Goal: Information Seeking & Learning: Learn about a topic

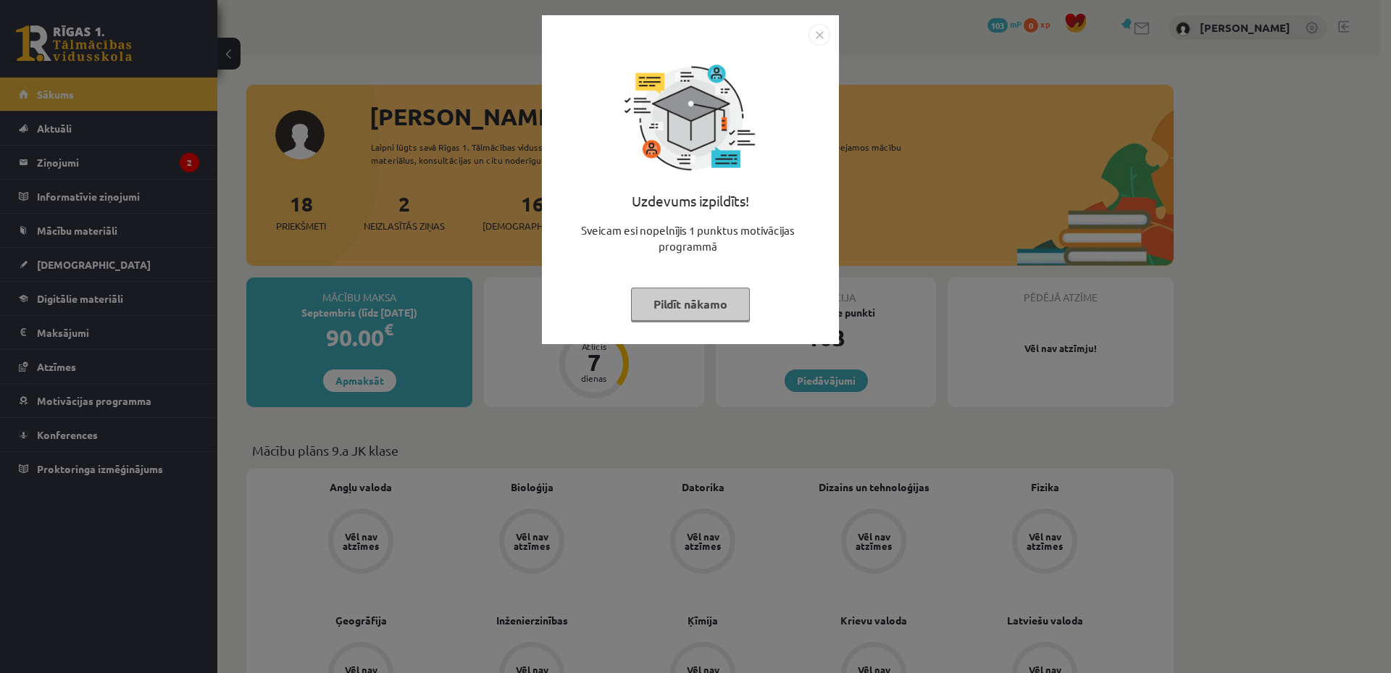
click at [815, 36] on img "Close" at bounding box center [820, 35] width 22 height 22
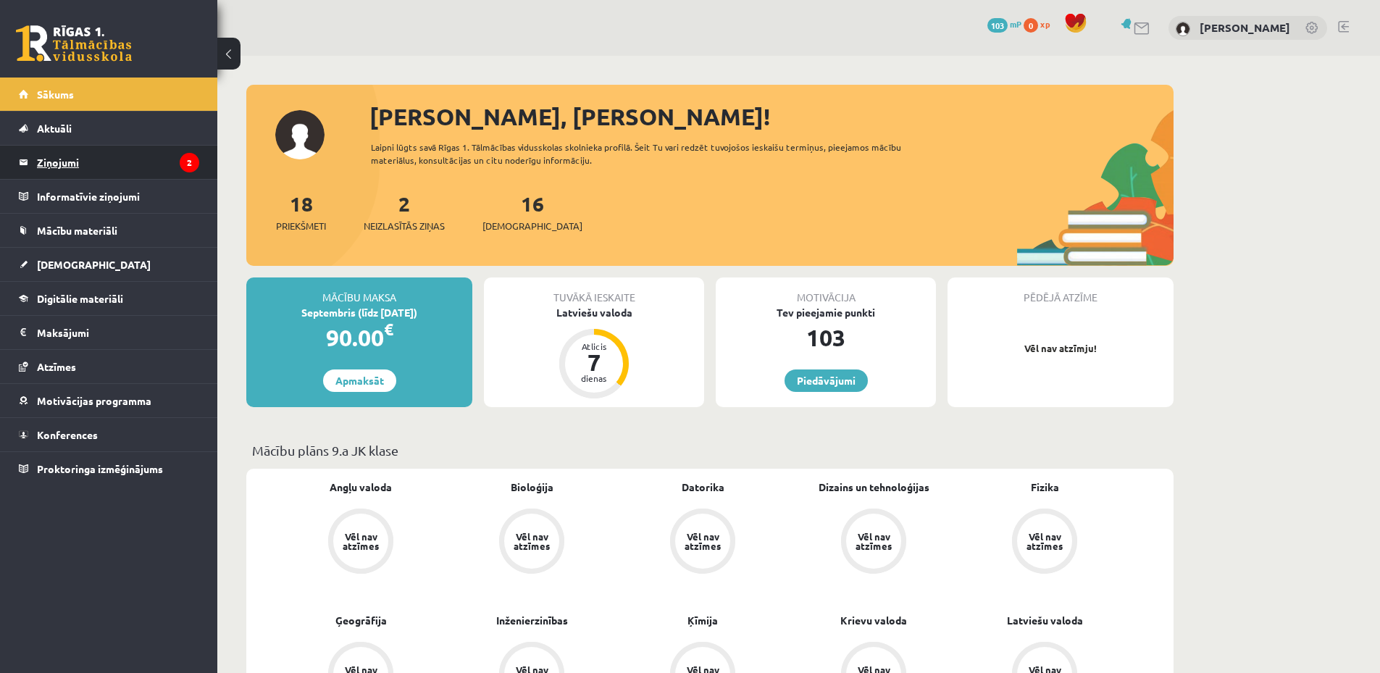
click at [150, 156] on legend "Ziņojumi 2" at bounding box center [118, 162] width 162 height 33
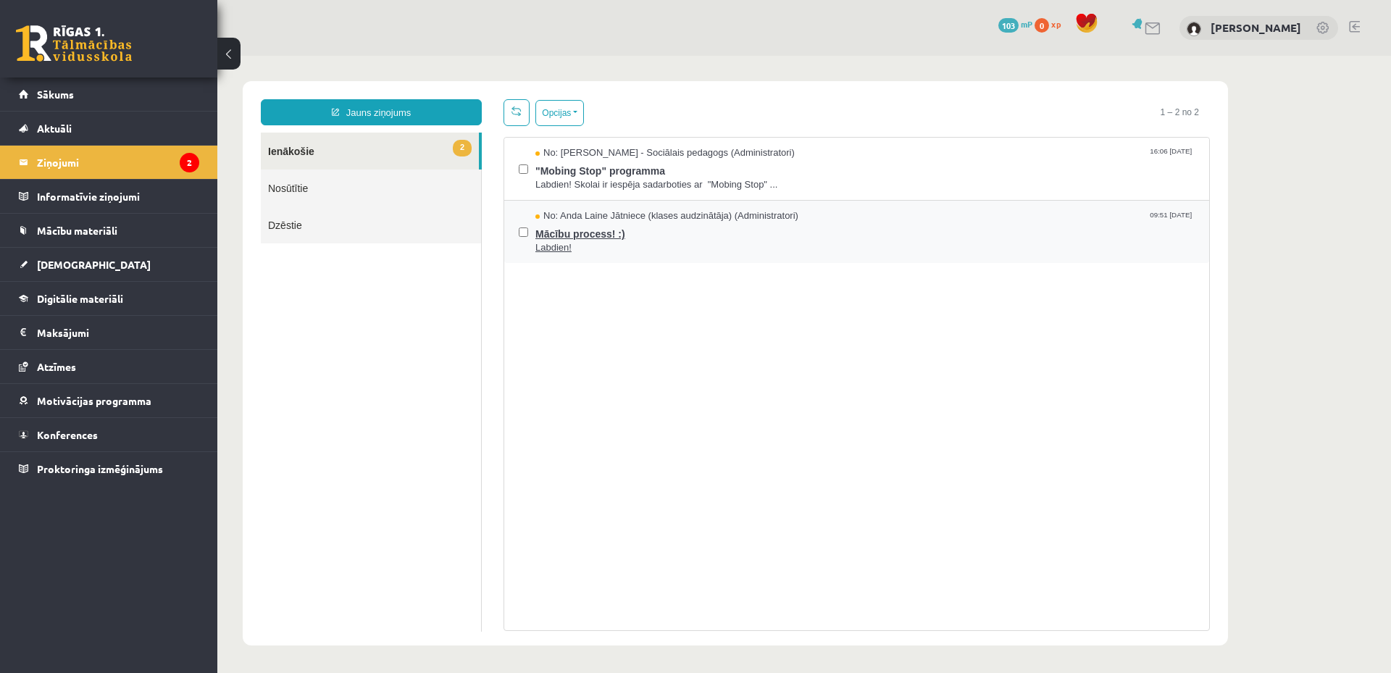
click at [687, 230] on span "Mācību process! :)" at bounding box center [864, 232] width 659 height 18
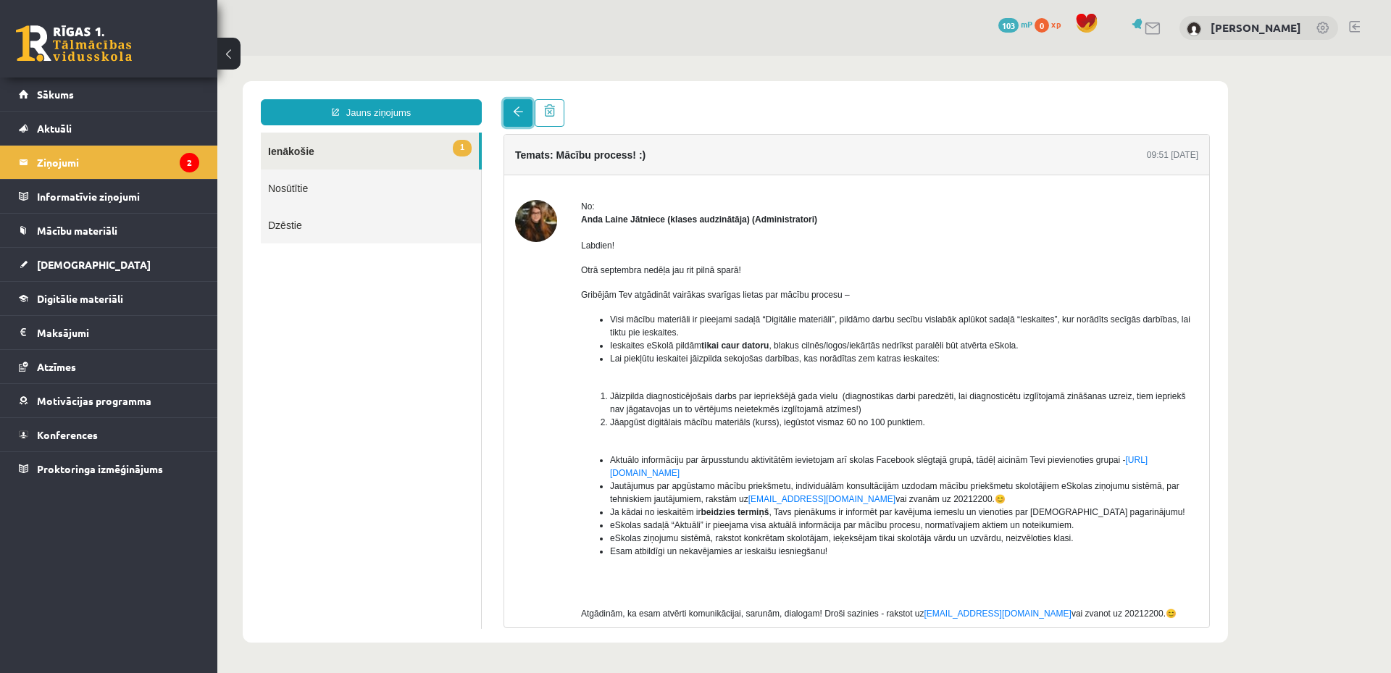
click at [515, 105] on link at bounding box center [518, 113] width 29 height 28
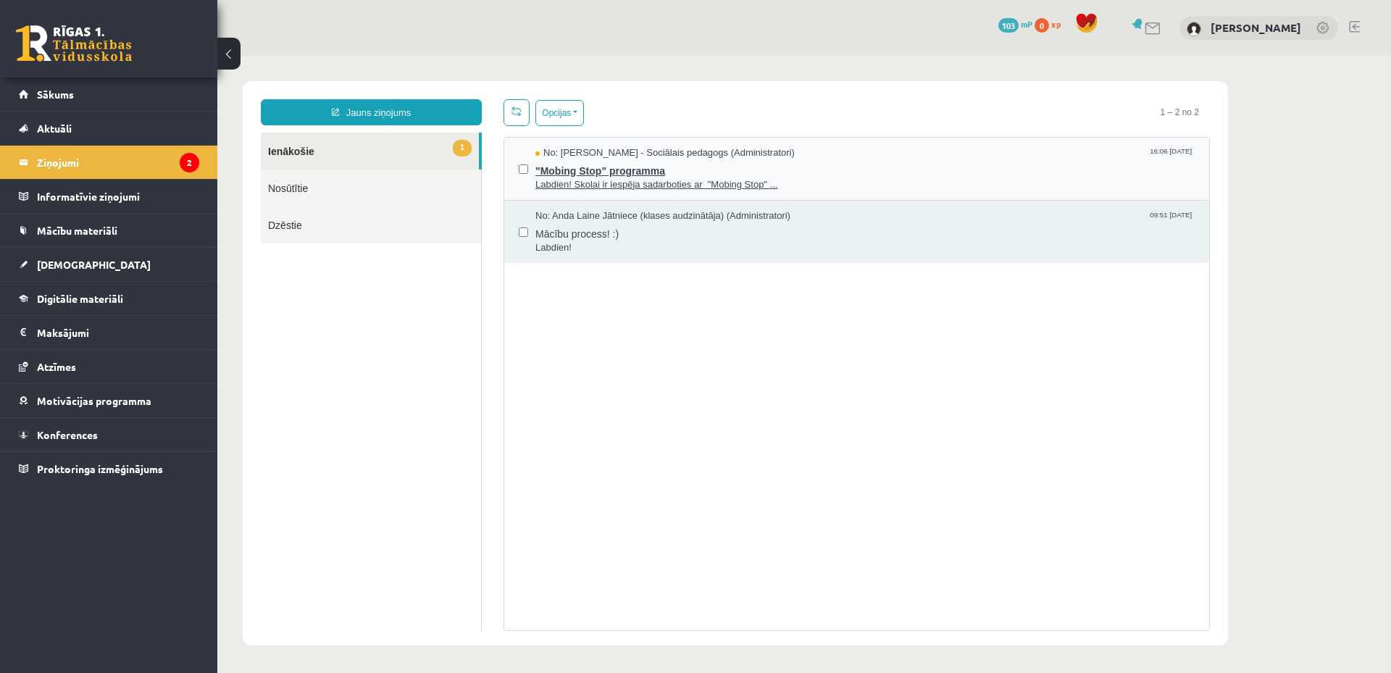
click at [834, 160] on span ""Mobing Stop" programma" at bounding box center [864, 169] width 659 height 18
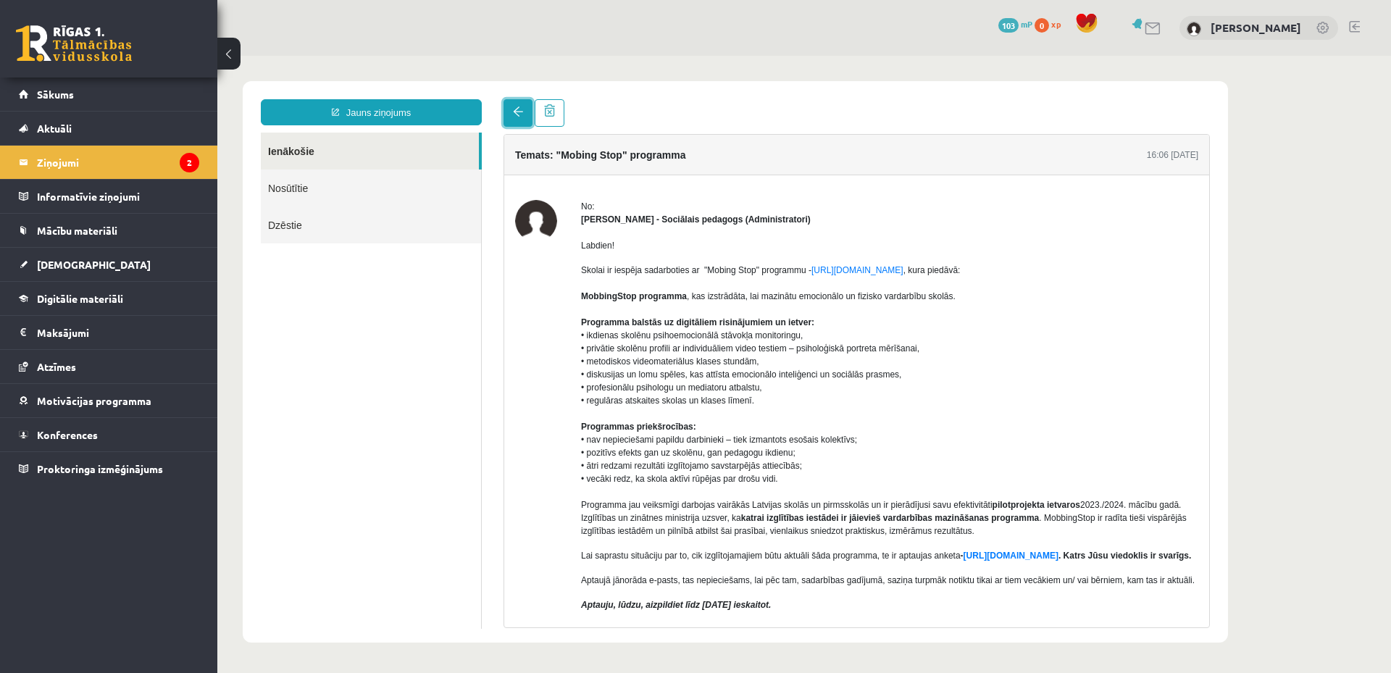
click at [511, 107] on link at bounding box center [518, 113] width 29 height 28
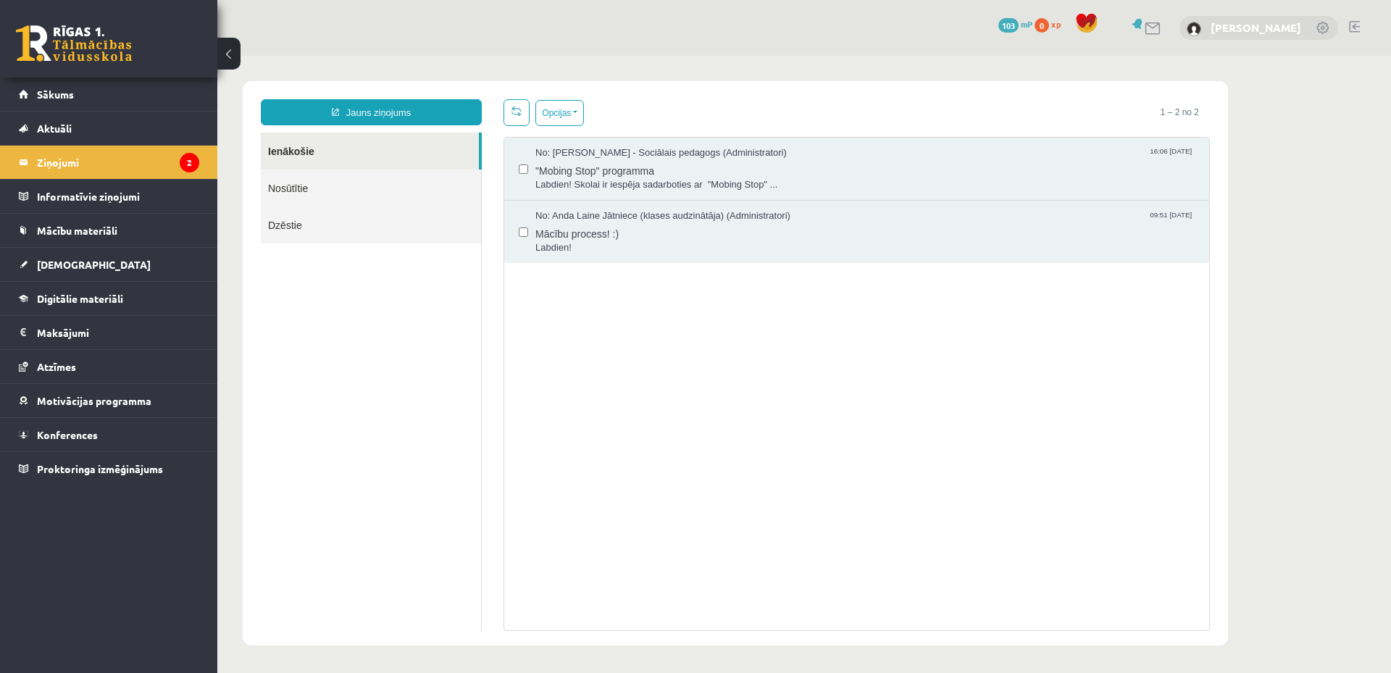
click at [1235, 23] on link "[PERSON_NAME]" at bounding box center [1256, 27] width 91 height 14
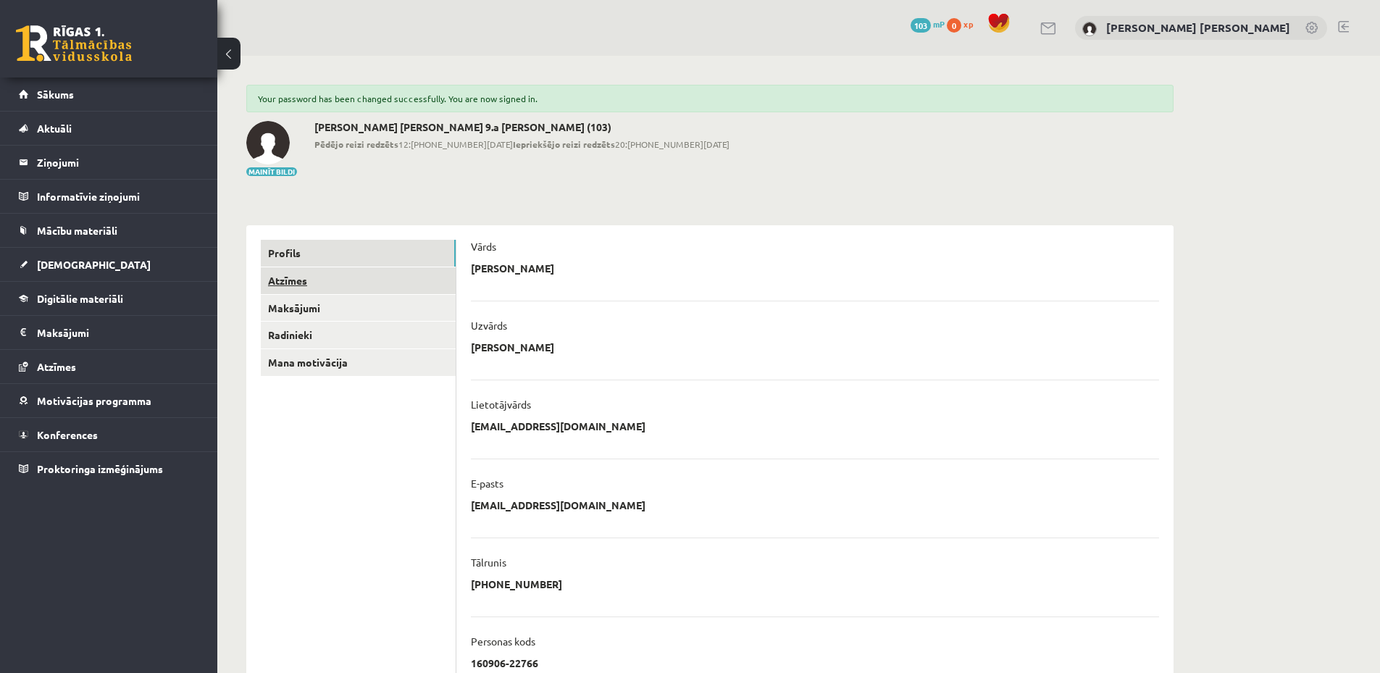
click at [374, 271] on link "Atzīmes" at bounding box center [358, 280] width 195 height 27
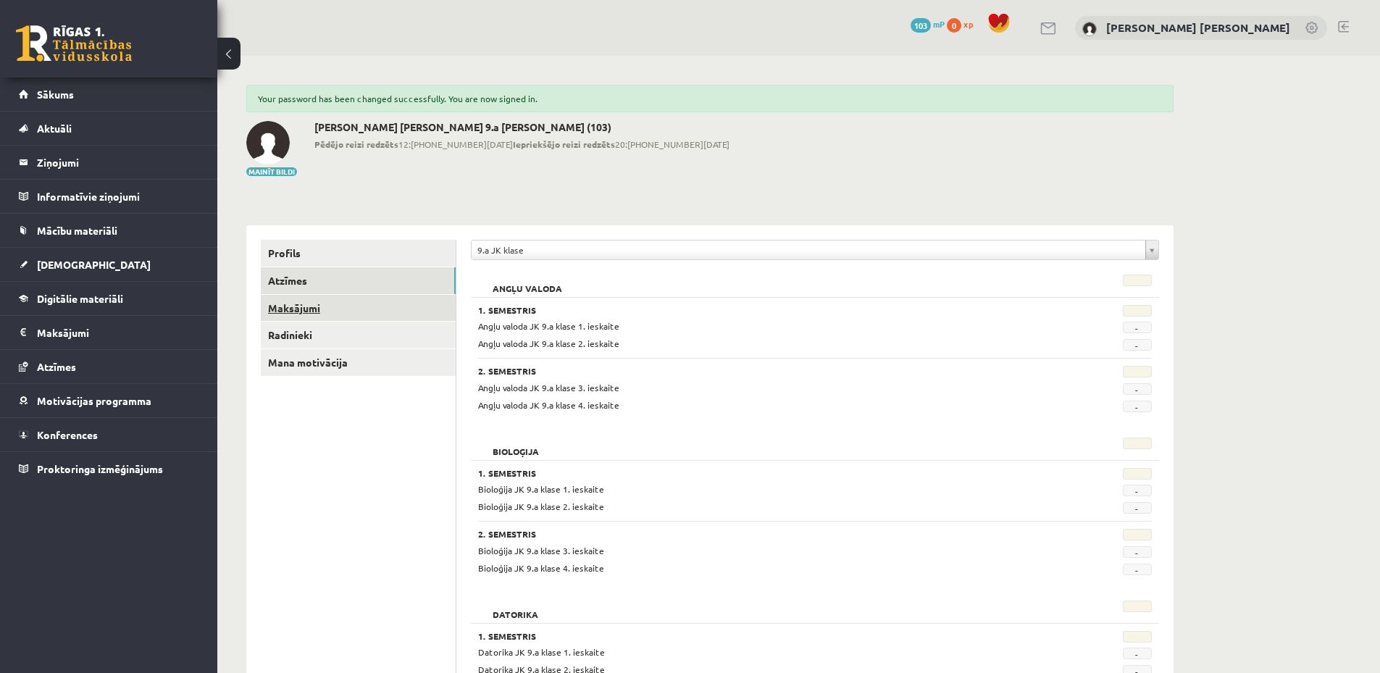
click at [327, 306] on link "Maksājumi" at bounding box center [358, 308] width 195 height 27
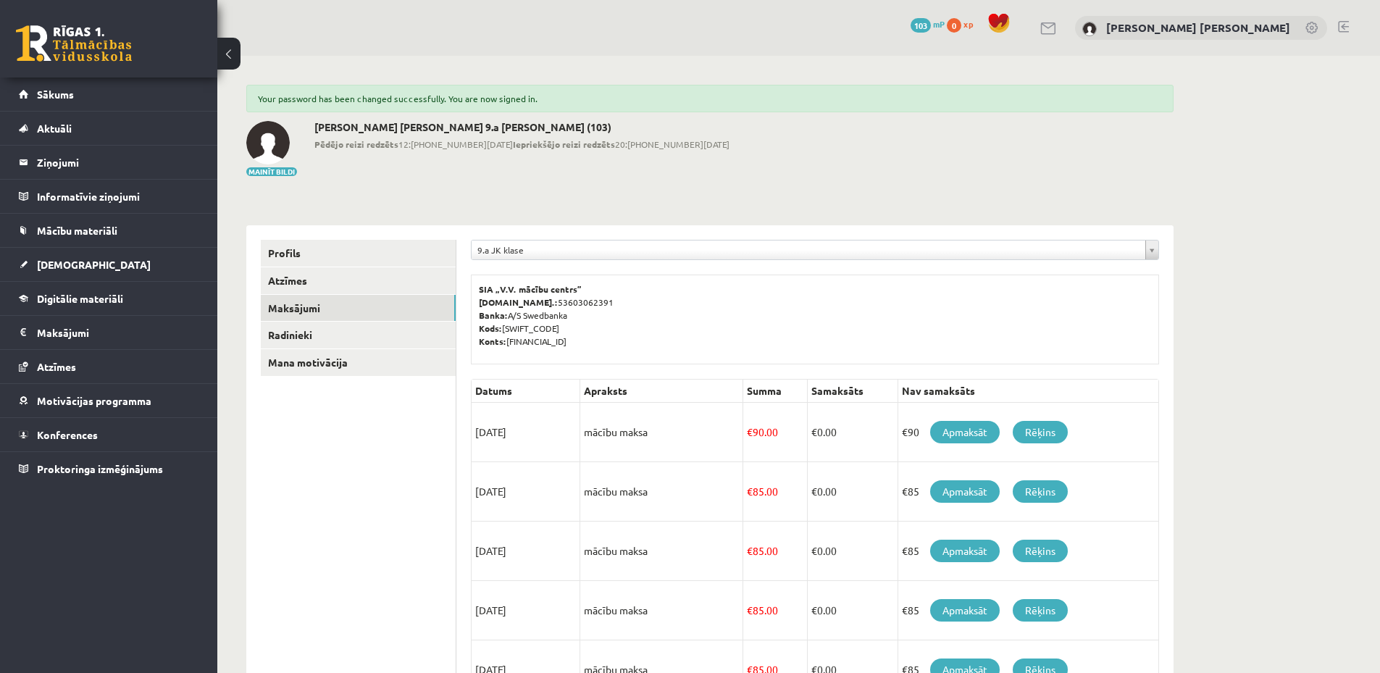
scroll to position [145, 0]
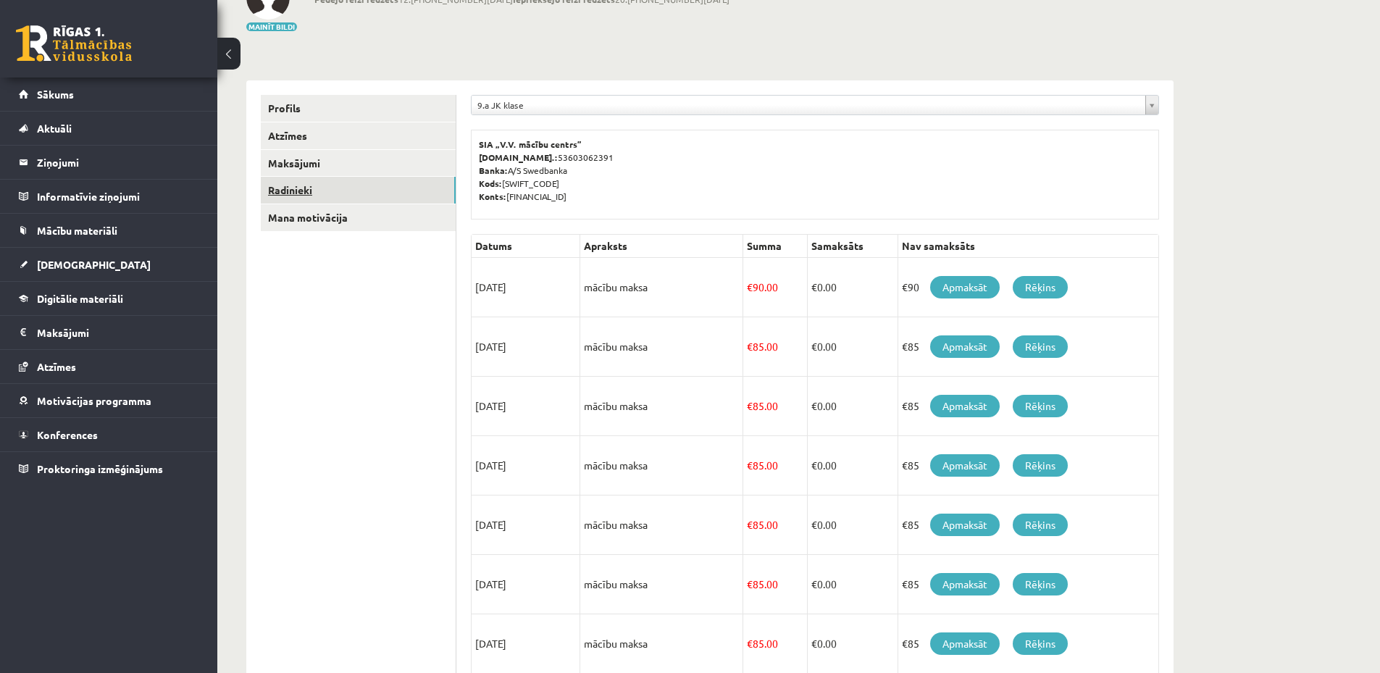
click at [317, 188] on link "Radinieki" at bounding box center [358, 190] width 195 height 27
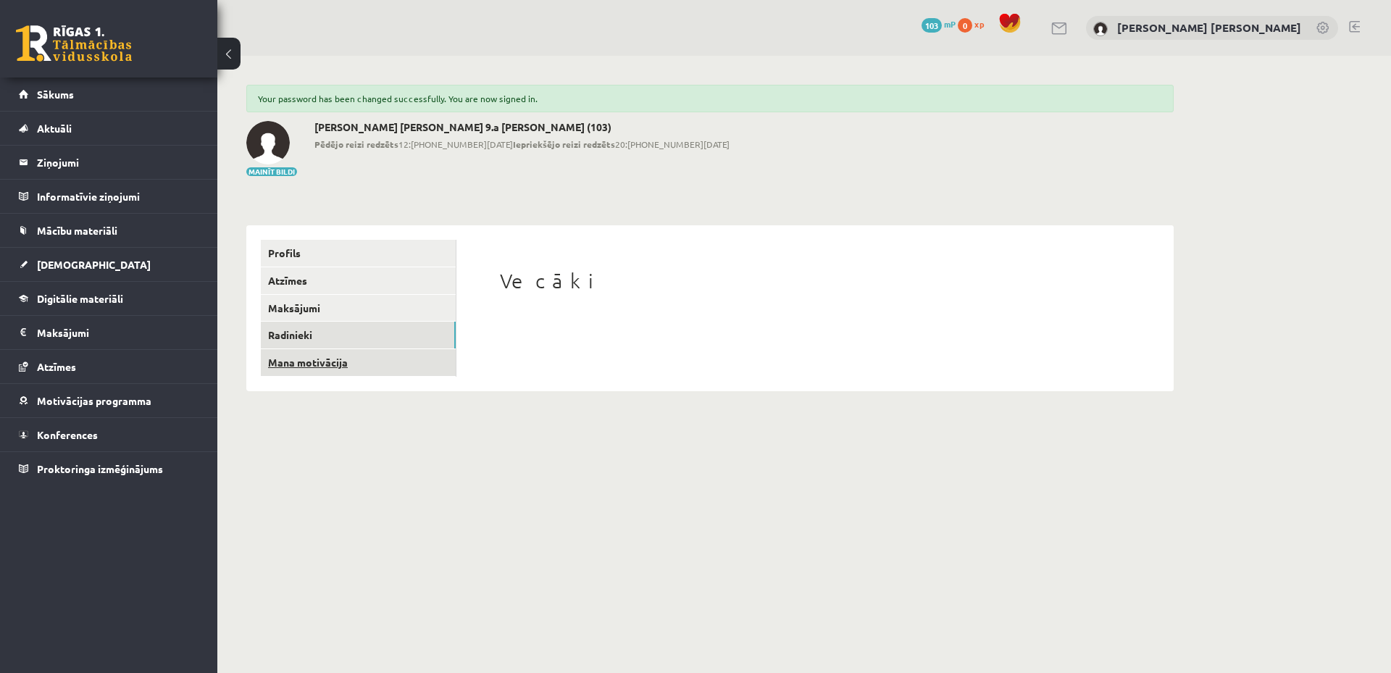
click at [367, 366] on link "Mana motivācija" at bounding box center [358, 362] width 195 height 27
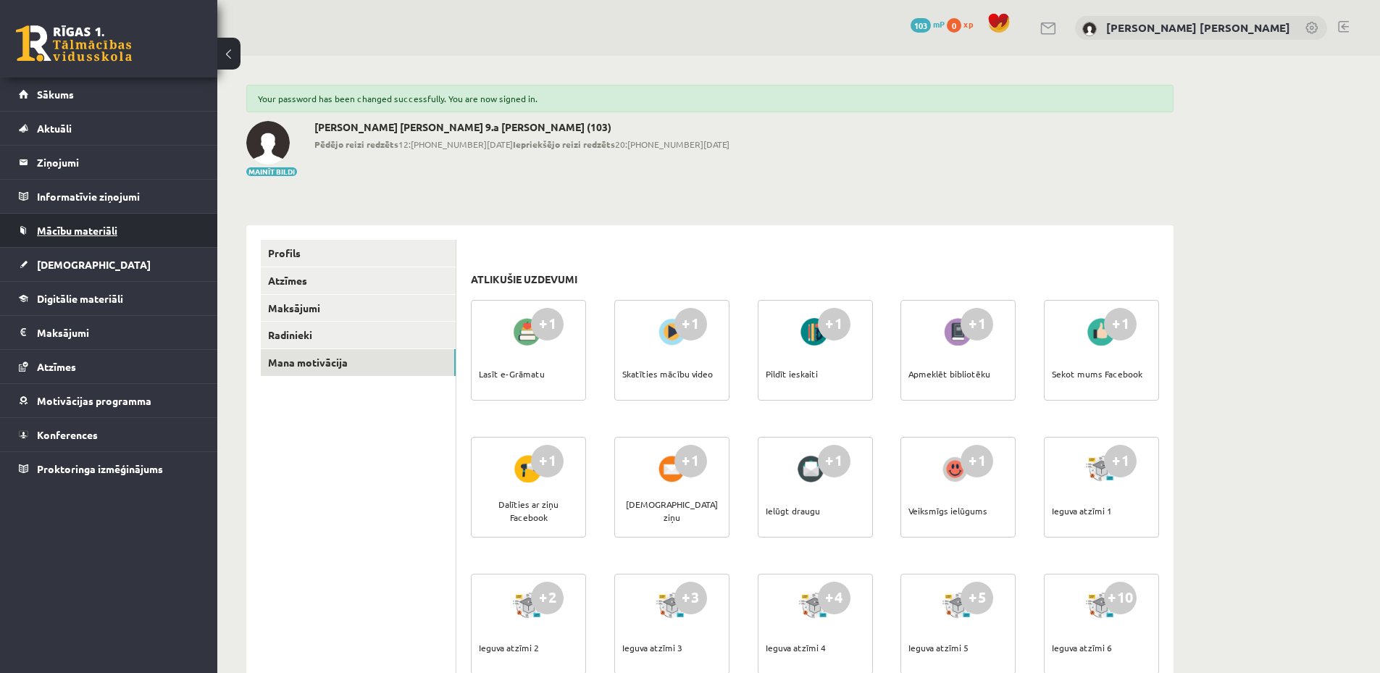
click at [89, 224] on link "Mācību materiāli" at bounding box center [109, 230] width 180 height 33
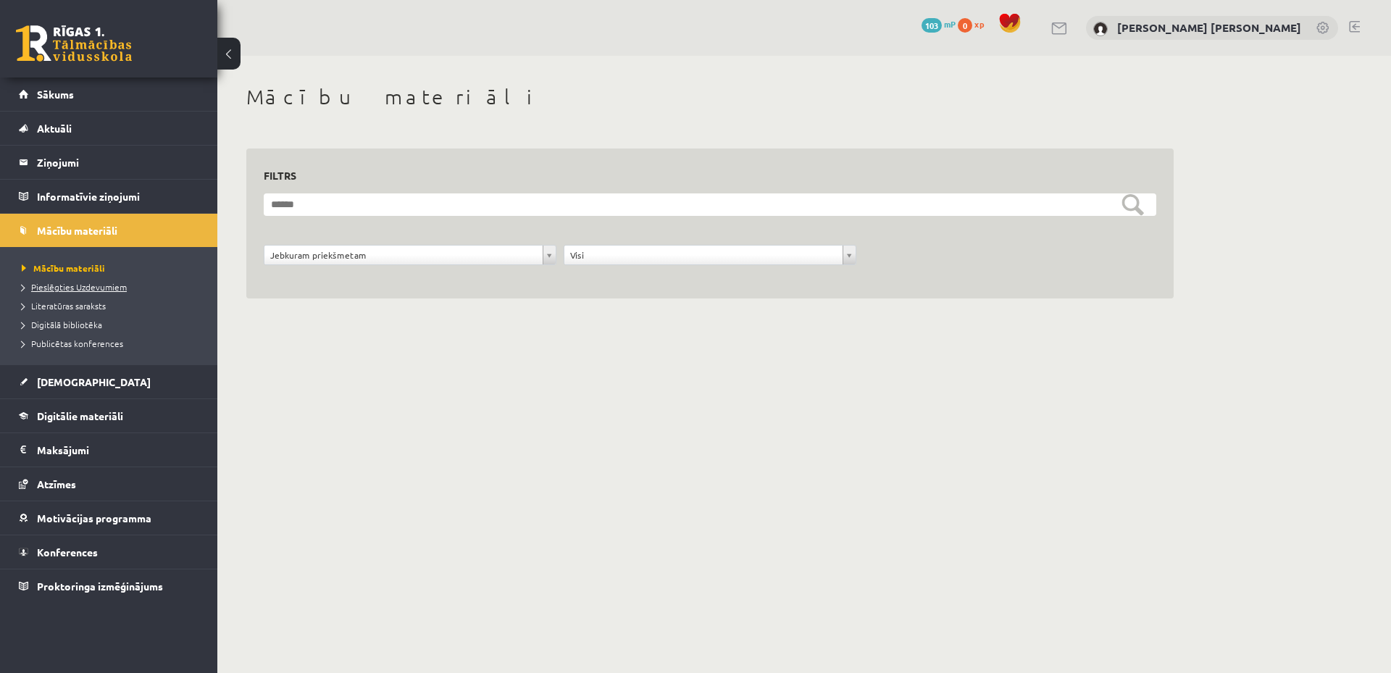
click at [125, 284] on link "Pieslēgties Uzdevumiem" at bounding box center [112, 286] width 181 height 13
click at [122, 419] on span "Digitālie materiāli" at bounding box center [80, 415] width 86 height 13
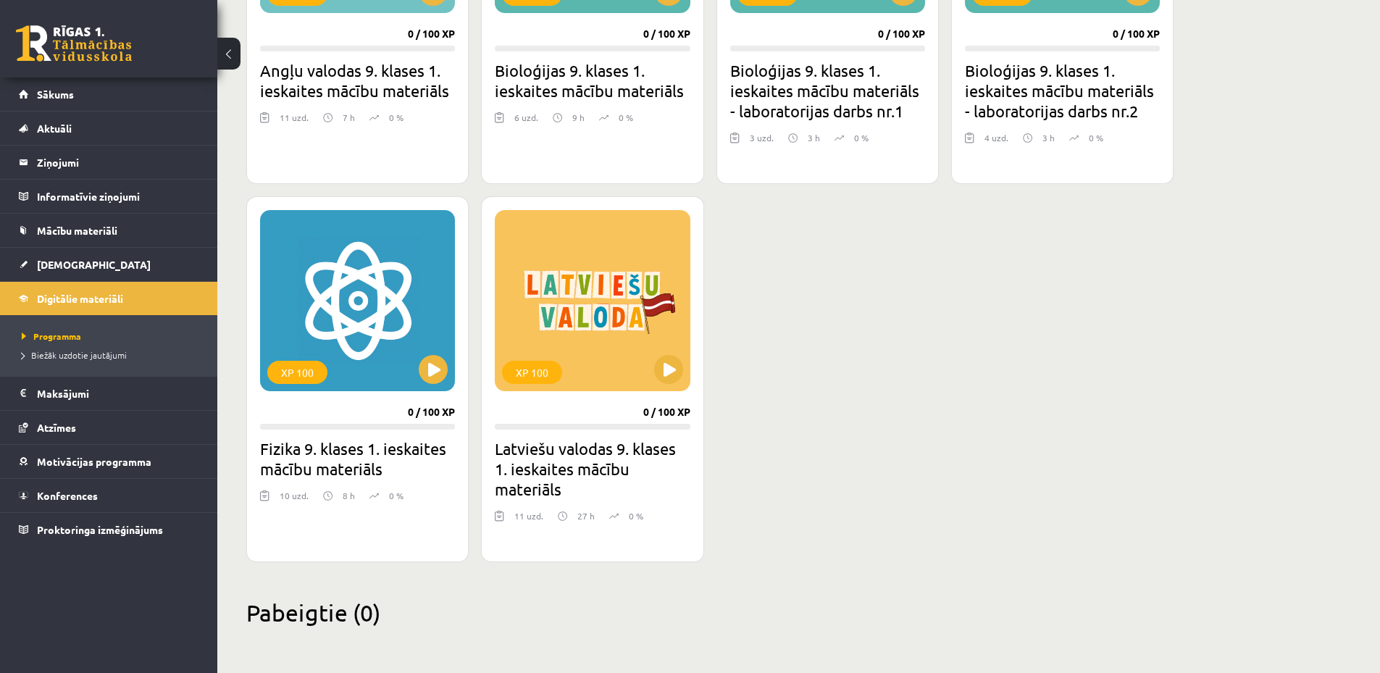
scroll to position [1224, 0]
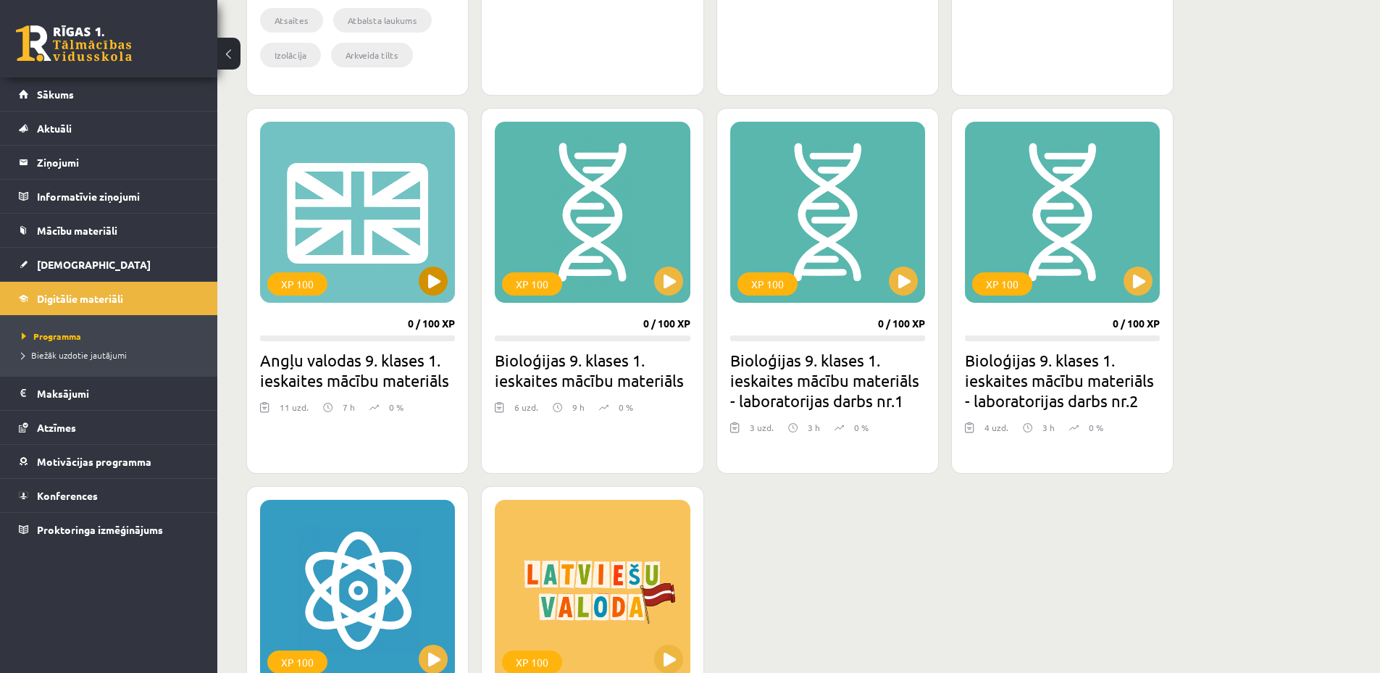
click at [404, 251] on div "XP 100" at bounding box center [357, 212] width 195 height 181
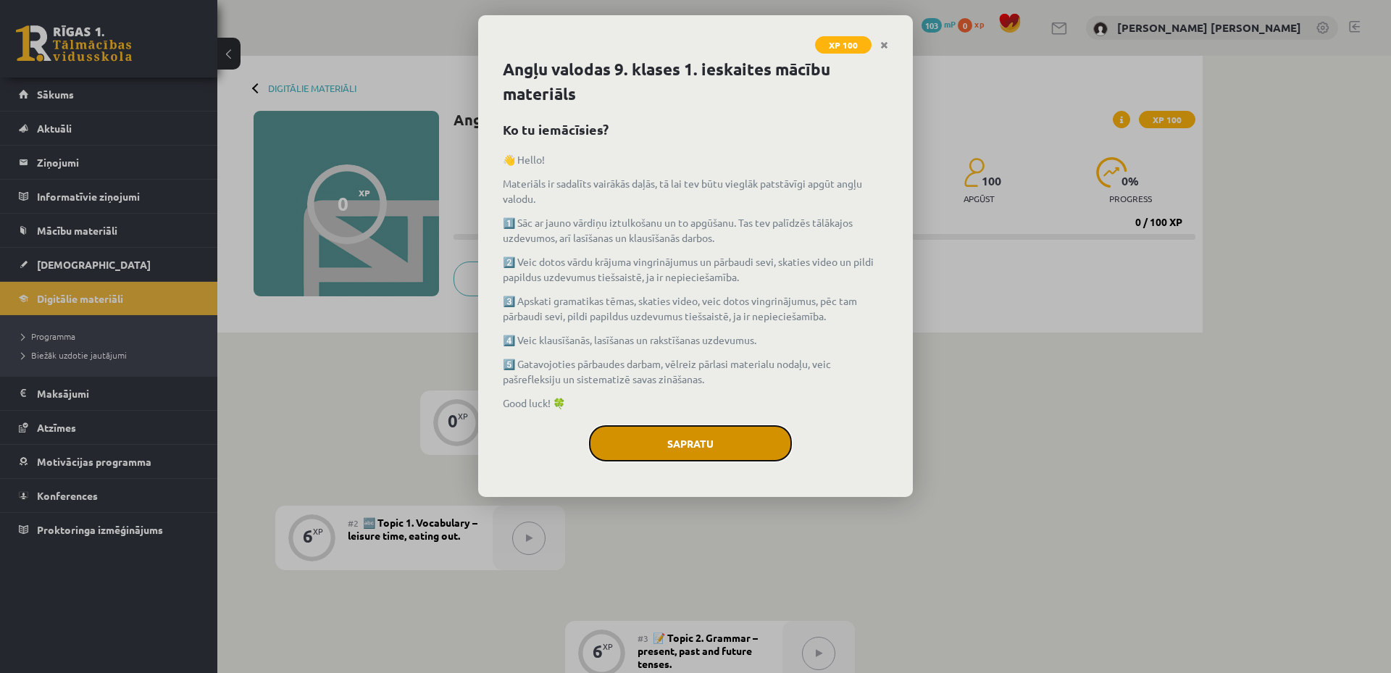
click at [739, 446] on button "Sapratu" at bounding box center [690, 443] width 203 height 36
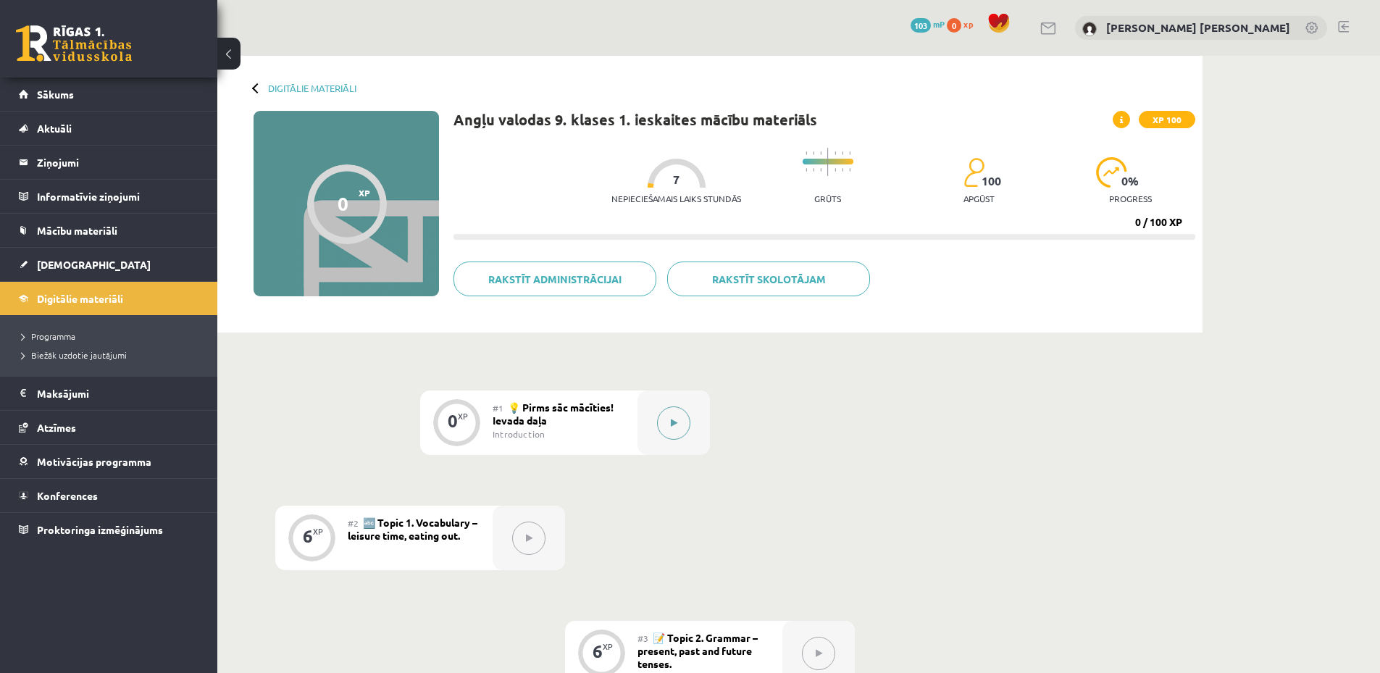
click at [667, 422] on button at bounding box center [673, 422] width 33 height 33
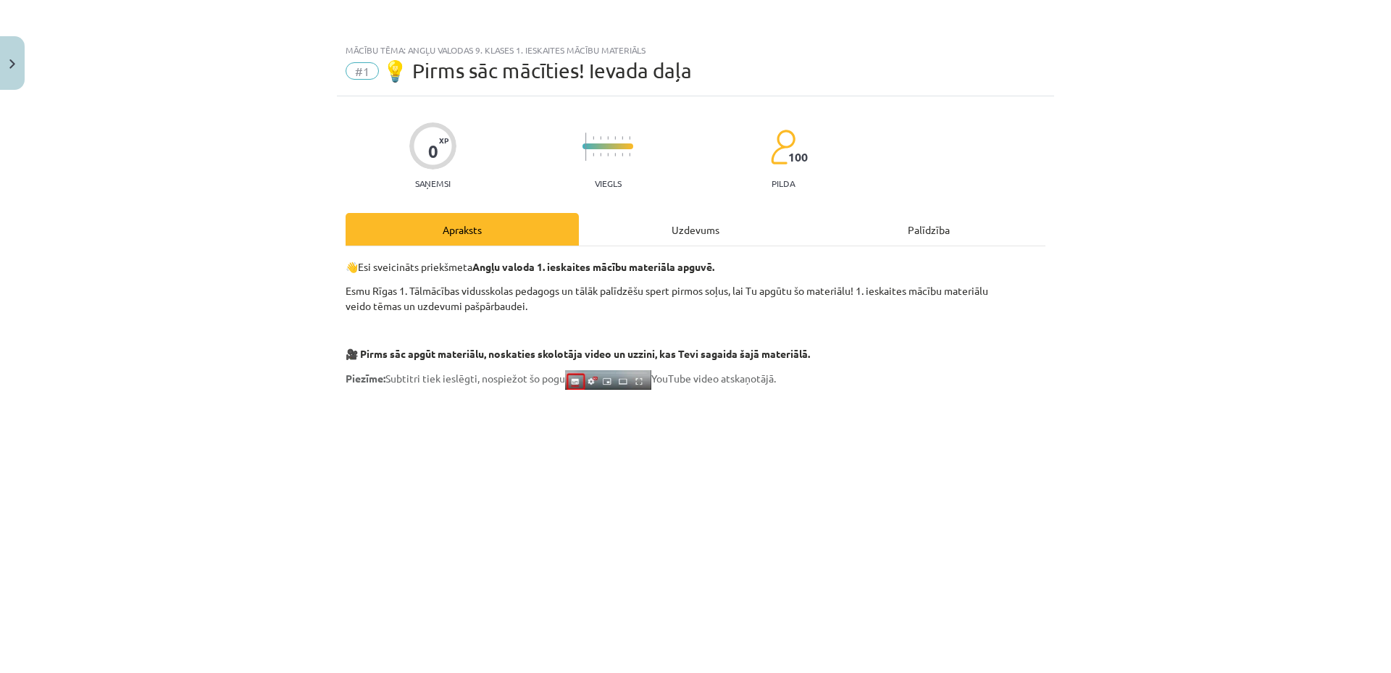
scroll to position [145, 0]
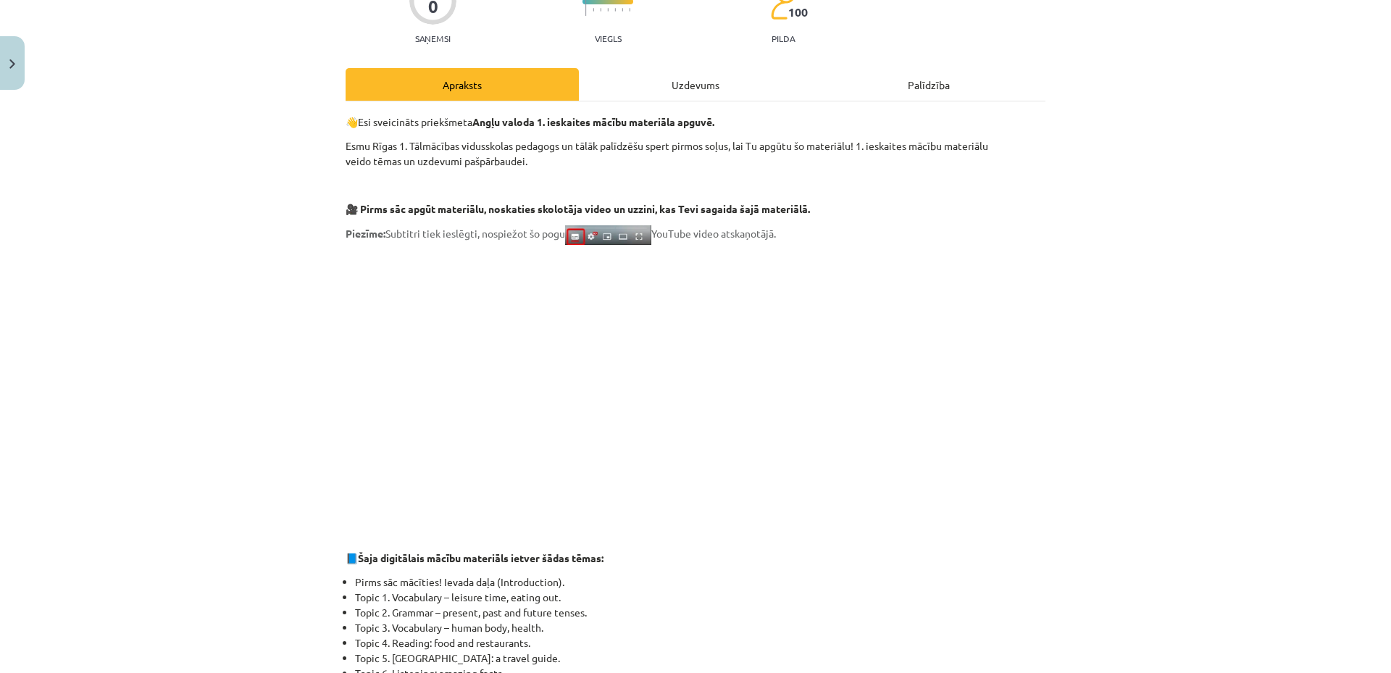
click at [1072, 483] on div "Mācību tēma: Angļu valodas 9. klases 1. ieskaites mācību materiāls #1 💡 Pirms s…" at bounding box center [695, 336] width 1391 height 673
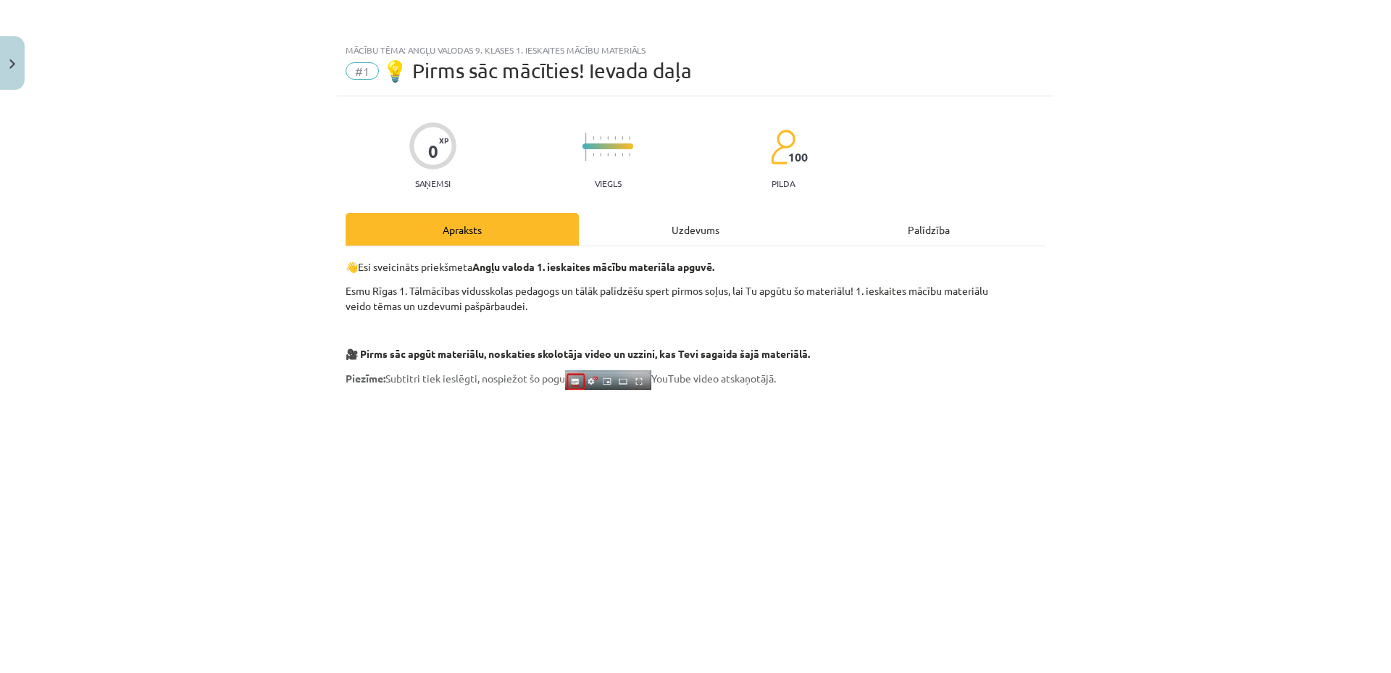
click at [697, 224] on div "Uzdevums" at bounding box center [695, 229] width 233 height 33
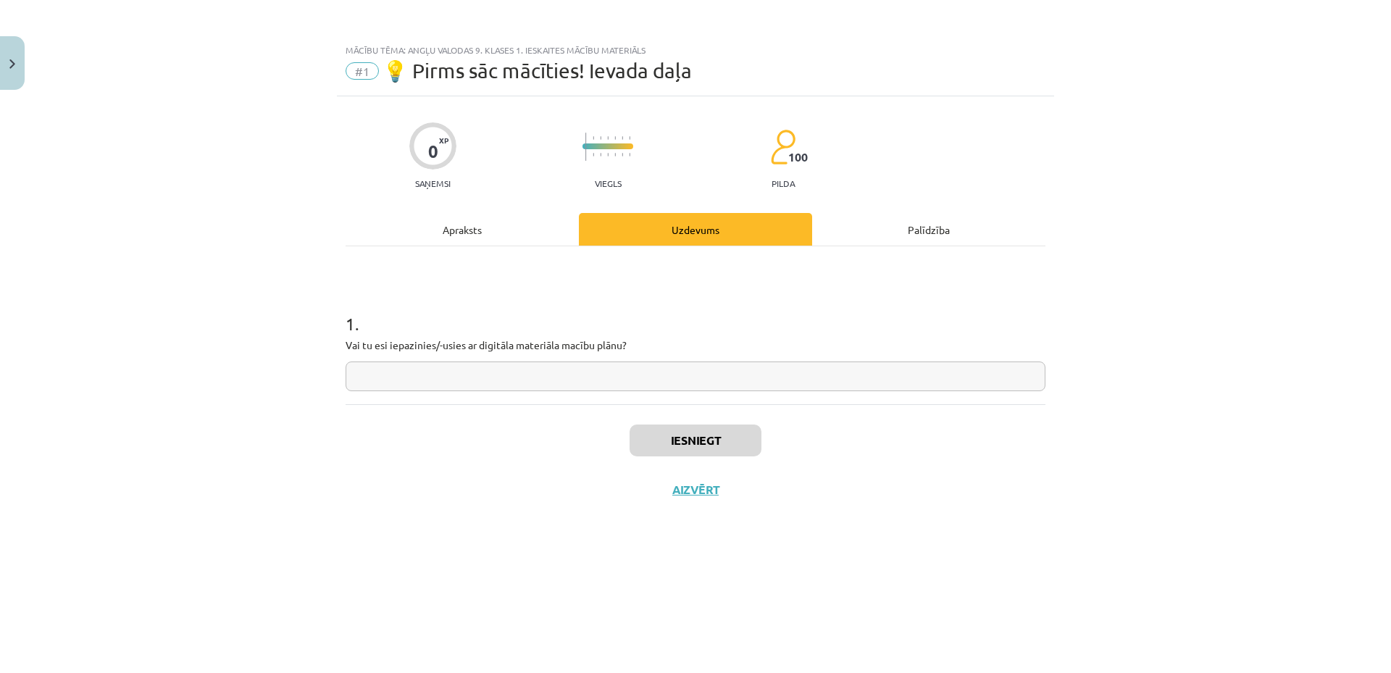
click at [935, 234] on div "Palīdzība" at bounding box center [928, 229] width 233 height 33
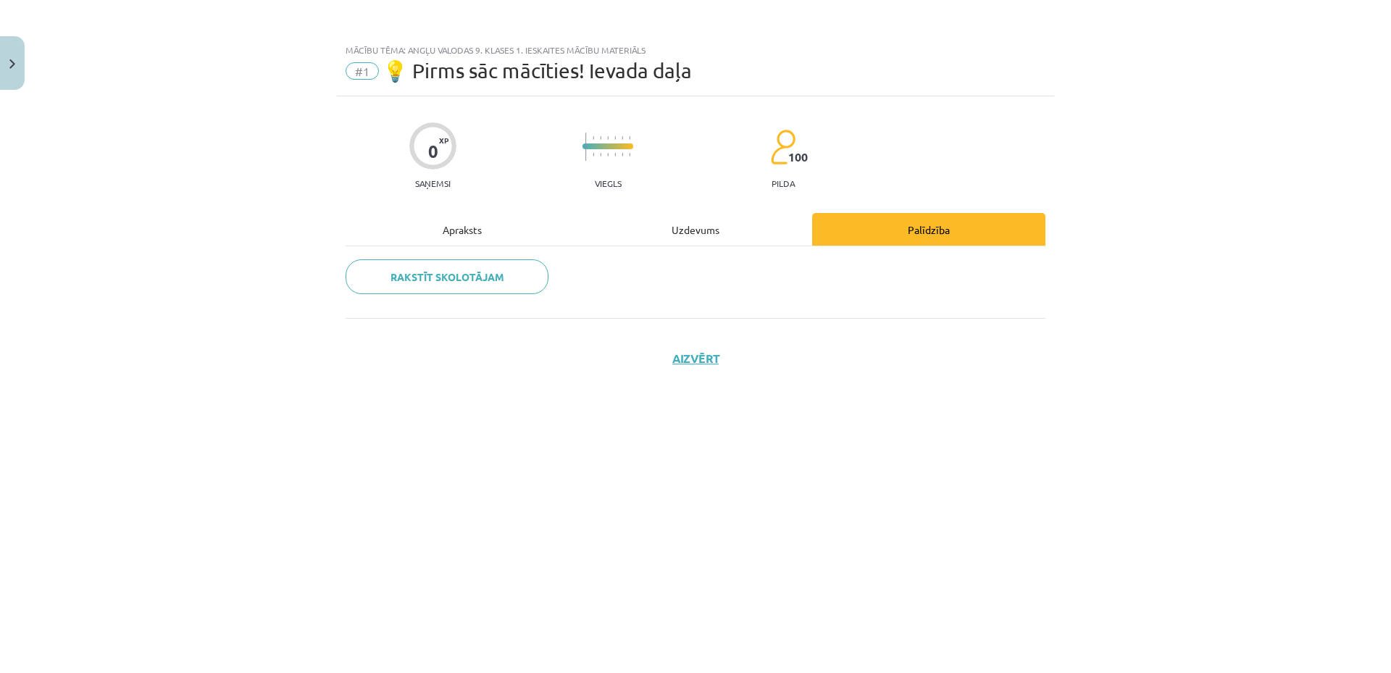
click at [480, 231] on div "Apraksts" at bounding box center [462, 229] width 233 height 33
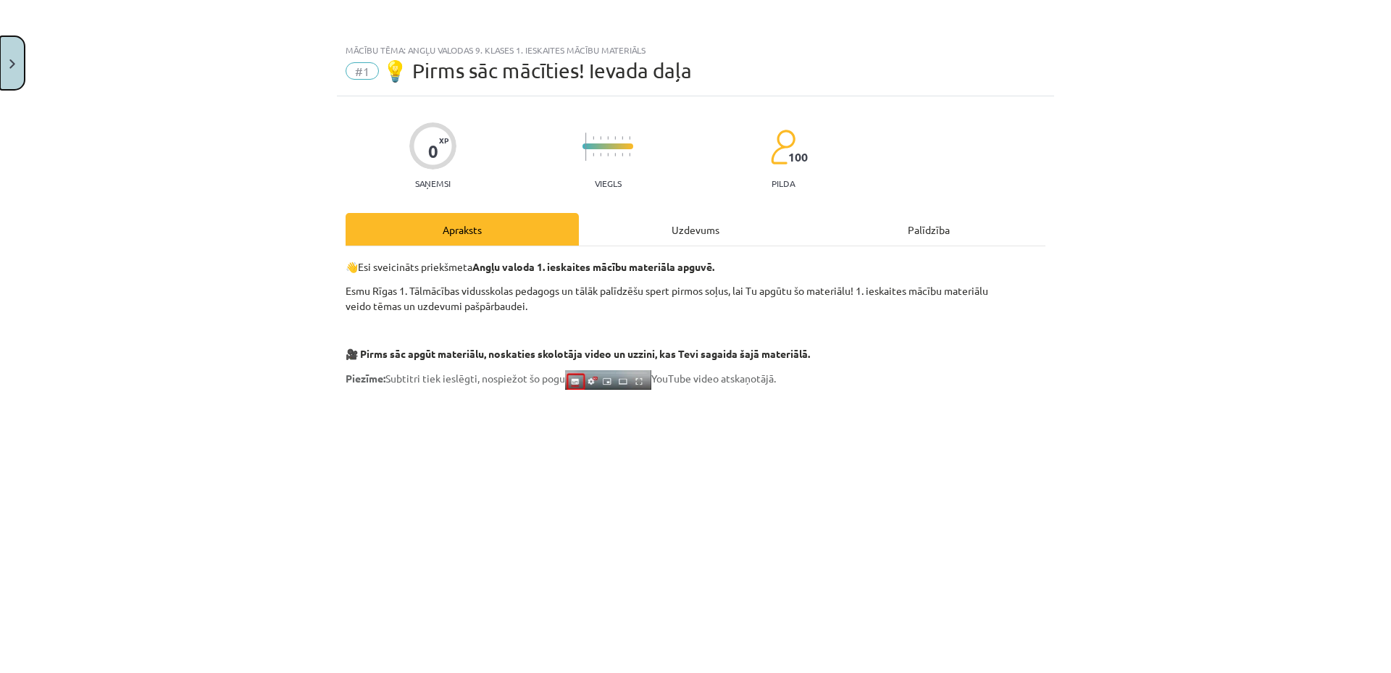
click at [14, 59] on img "Close" at bounding box center [12, 63] width 6 height 9
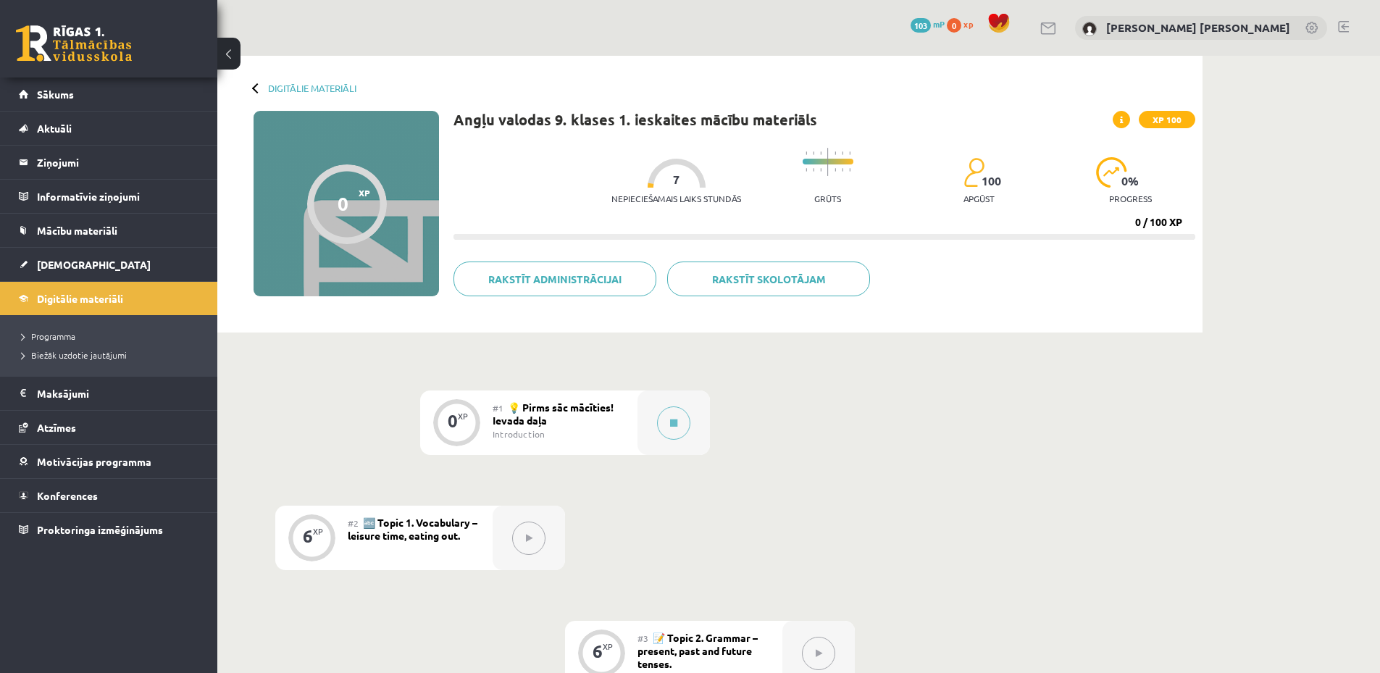
click at [459, 425] on div "0 XP" at bounding box center [456, 420] width 43 height 43
click at [685, 417] on button at bounding box center [673, 422] width 33 height 33
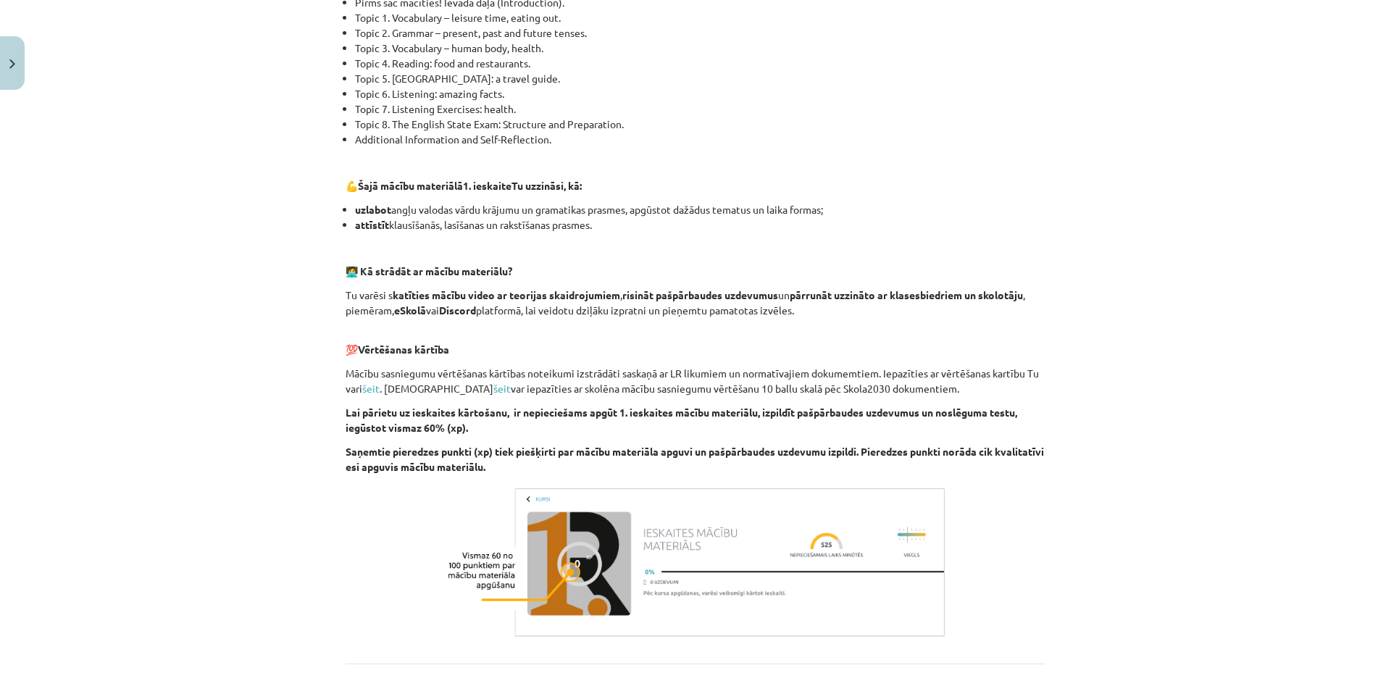
scroll to position [862, 0]
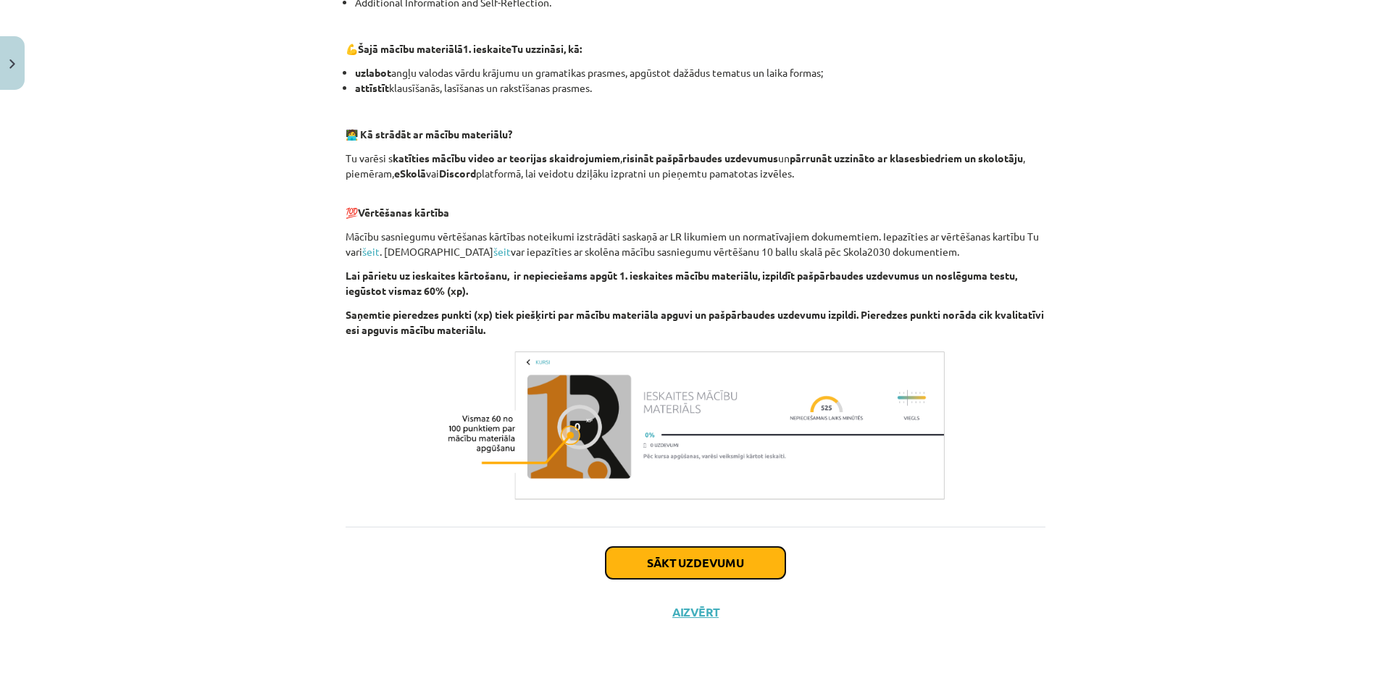
click at [693, 562] on button "Sākt uzdevumu" at bounding box center [696, 563] width 180 height 32
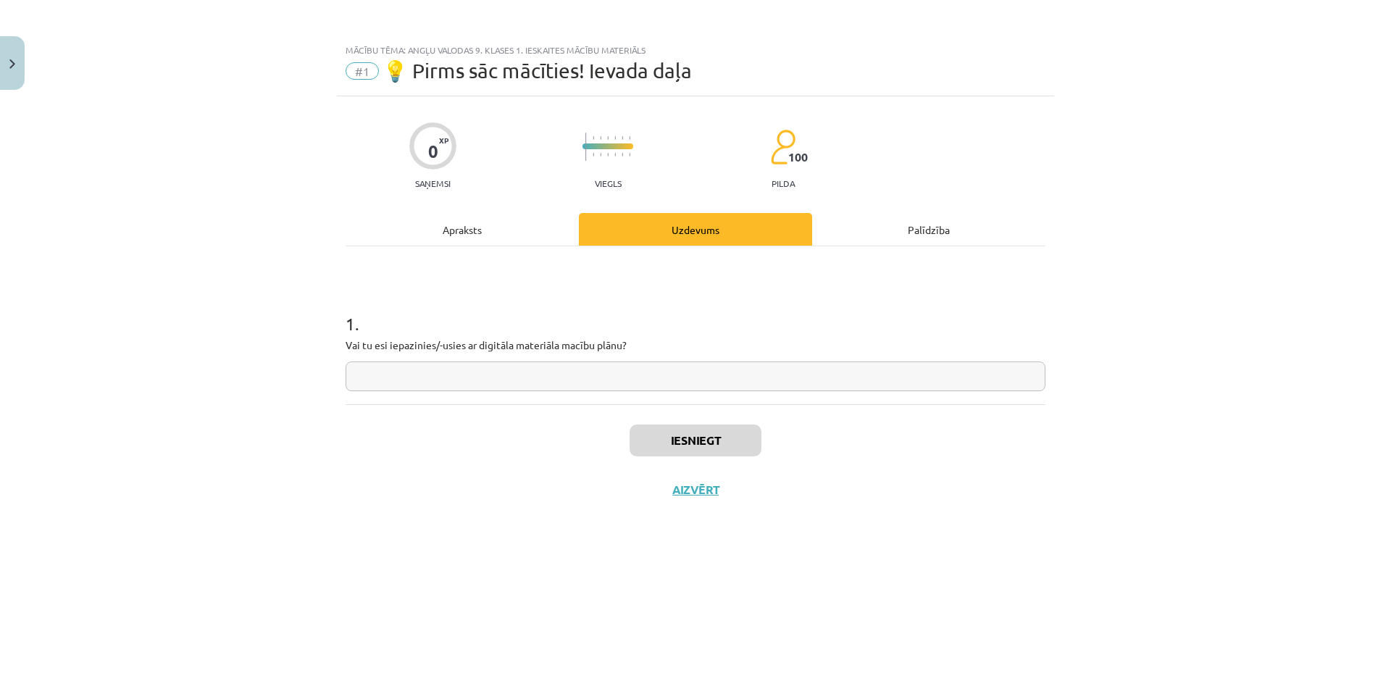
click at [634, 376] on input "text" at bounding box center [696, 377] width 700 height 30
click at [443, 376] on input "**********" at bounding box center [696, 377] width 700 height 30
click at [561, 379] on input "**********" at bounding box center [696, 377] width 700 height 30
type input "**********"
click at [720, 438] on button "Iesniegt" at bounding box center [696, 441] width 132 height 32
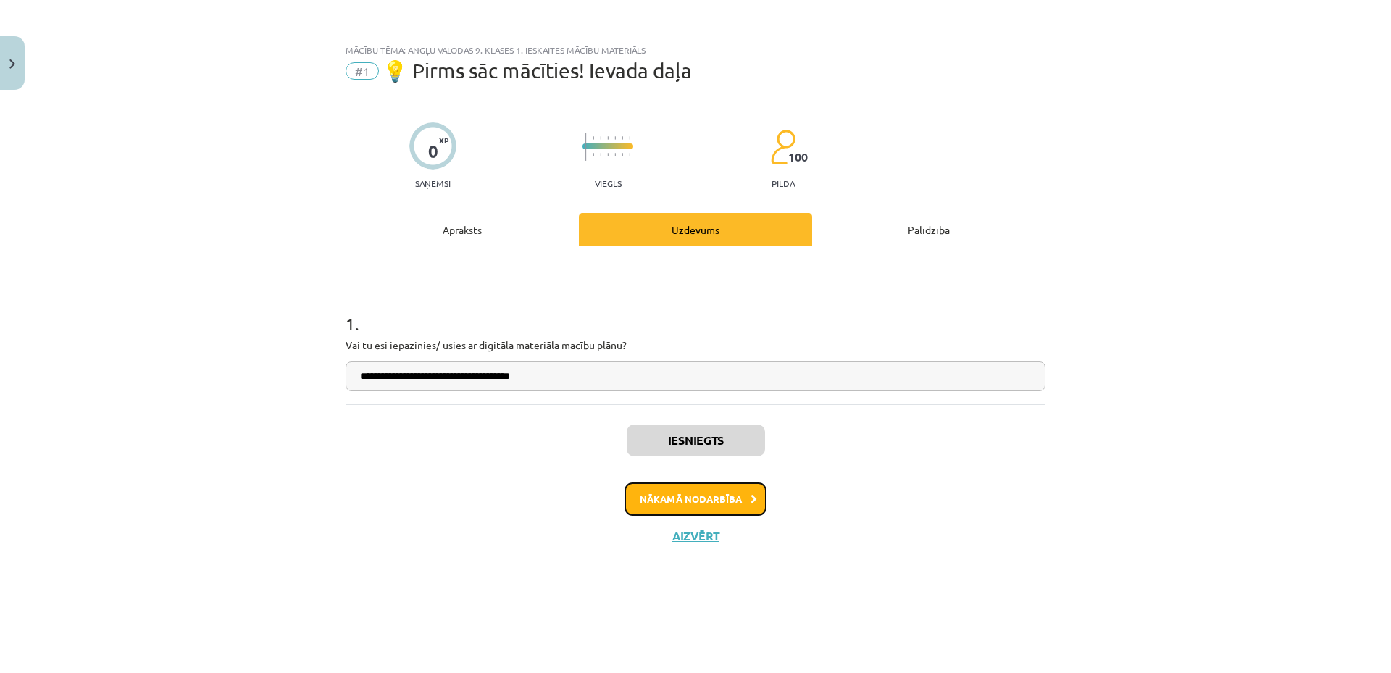
click at [690, 505] on button "Nākamā nodarbība" at bounding box center [696, 499] width 142 height 33
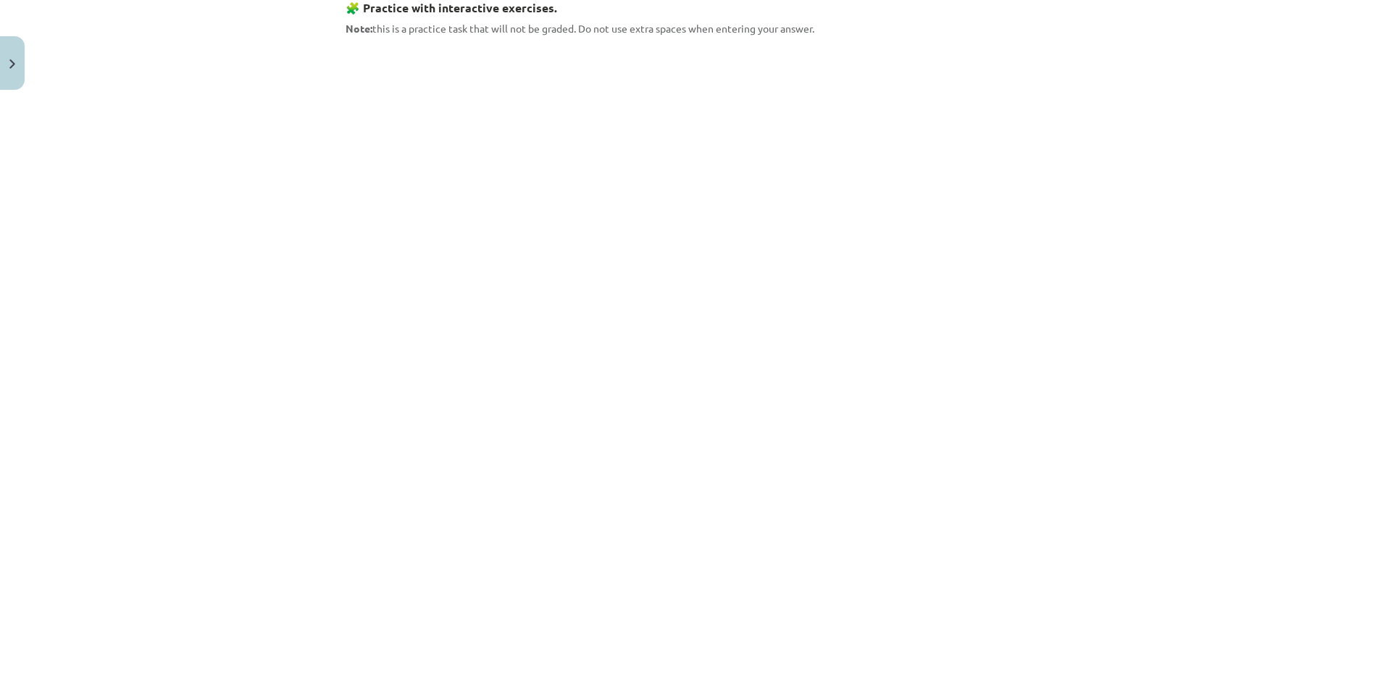
scroll to position [1107, 0]
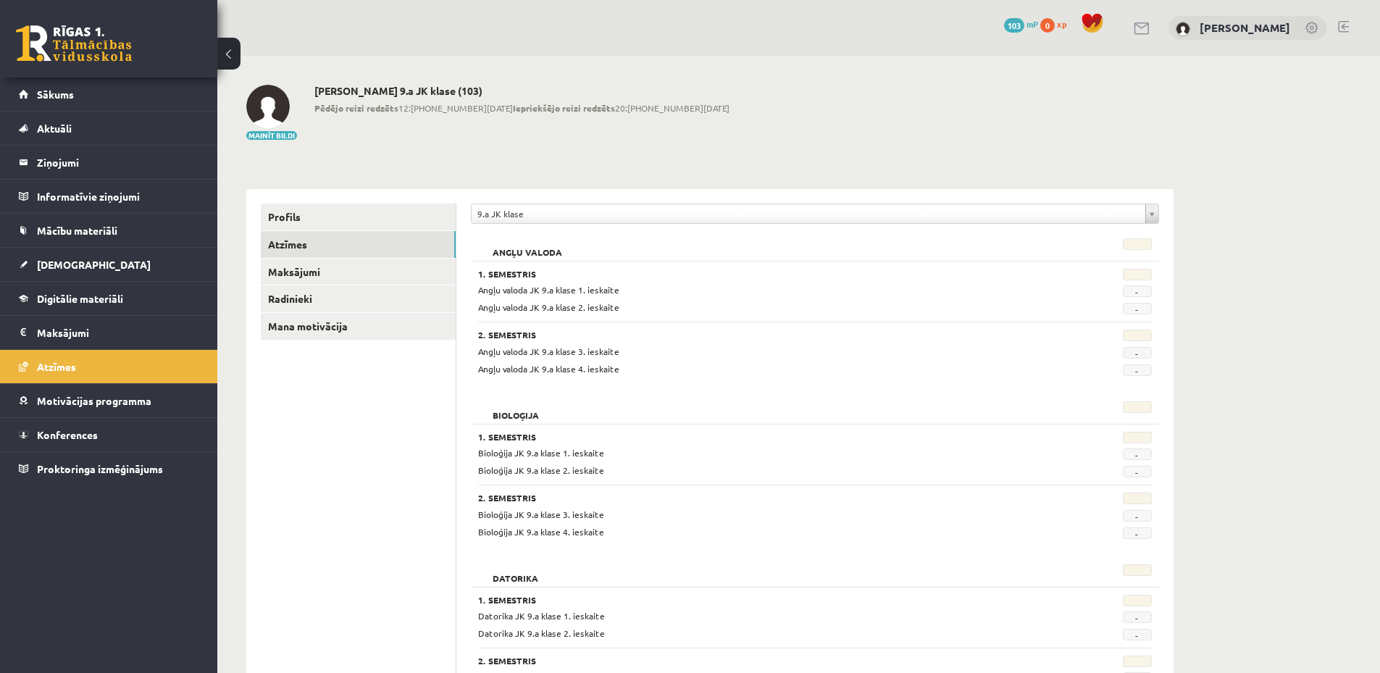
click at [695, 262] on div "1. Semestris Angļu valoda JK 9.a klase 1. ieskaite - Angļu valoda JK 9.a klase …" at bounding box center [815, 318] width 688 height 115
click at [515, 258] on div "Pamatskola" at bounding box center [815, 259] width 683 height 20
click at [107, 167] on legend "Ziņojumi 0" at bounding box center [118, 162] width 162 height 33
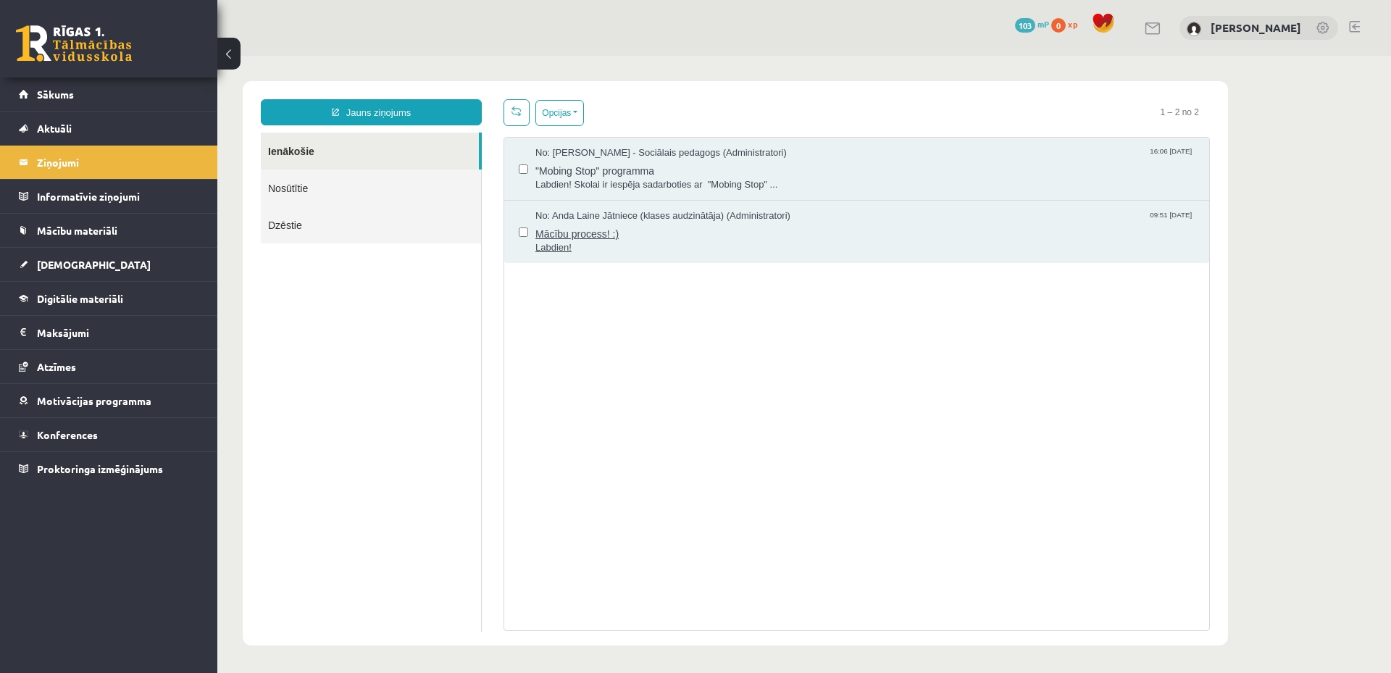
click at [711, 241] on span "Labdien!" at bounding box center [864, 248] width 659 height 14
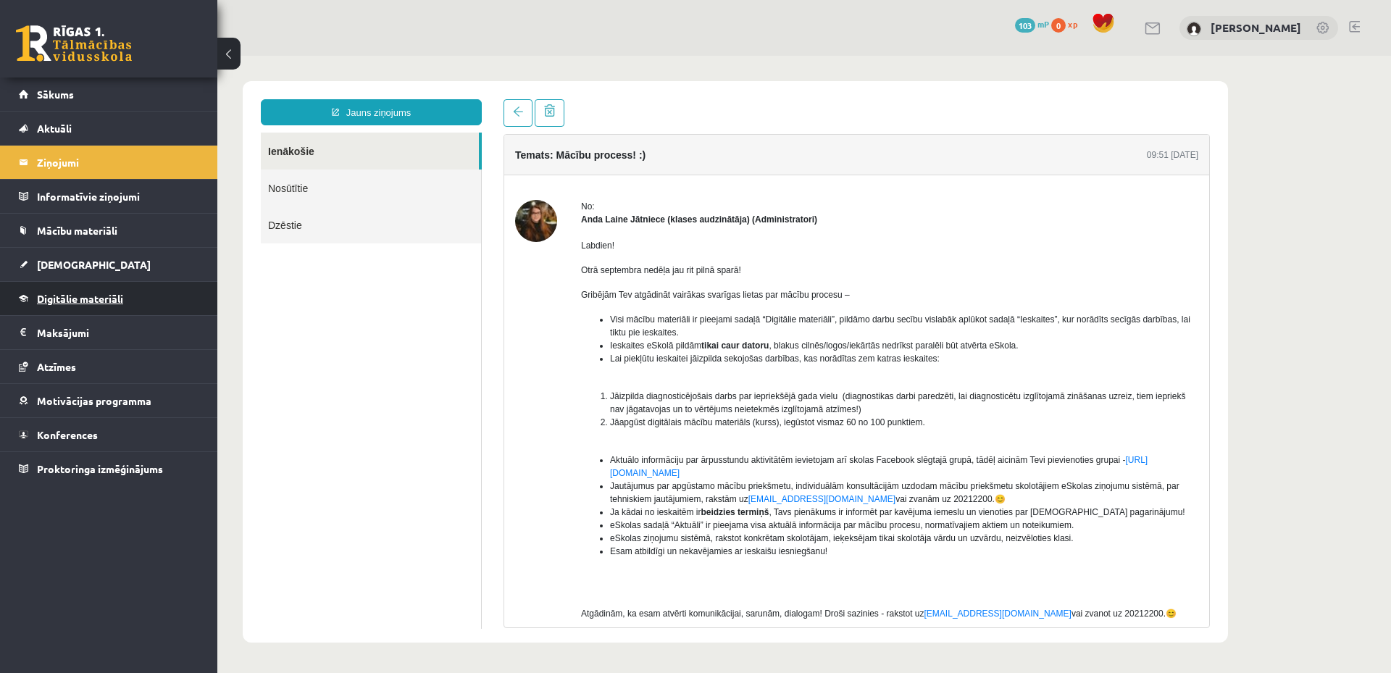
click at [131, 296] on link "Digitālie materiāli" at bounding box center [109, 298] width 180 height 33
